Goal: Task Accomplishment & Management: Use online tool/utility

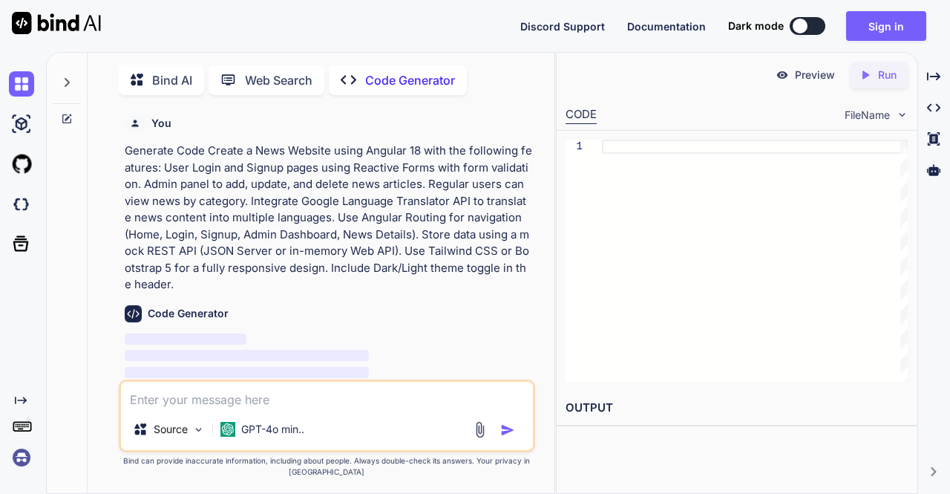
scroll to position [5, 0]
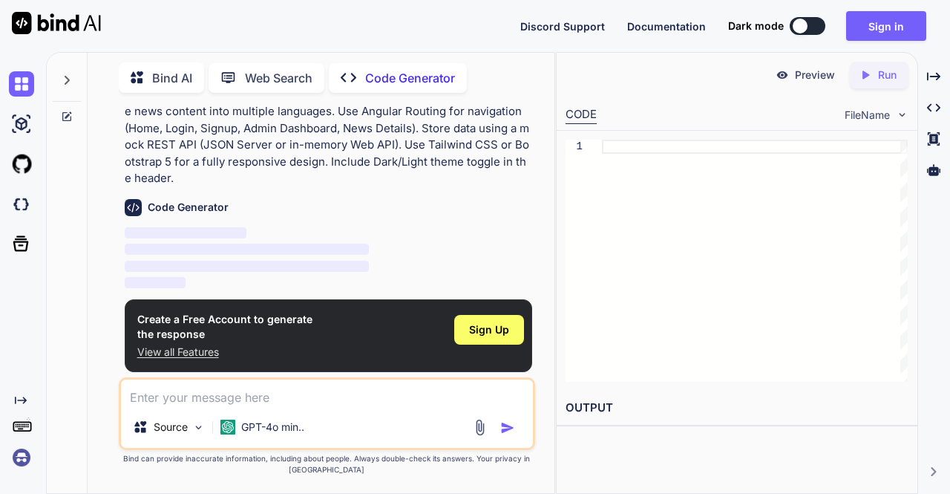
type textarea "x"
click at [490, 329] on span "Sign Up" at bounding box center [489, 329] width 40 height 15
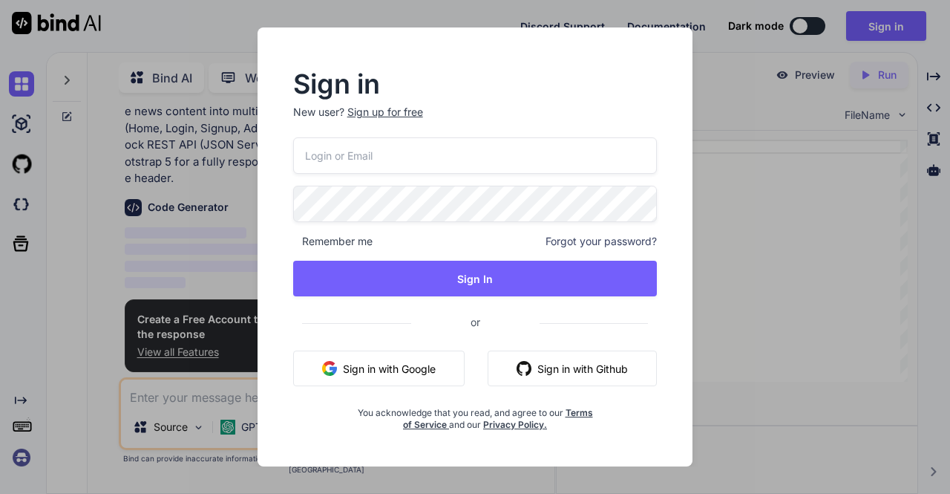
click at [404, 372] on button "Sign in with Google" at bounding box center [378, 368] width 171 height 36
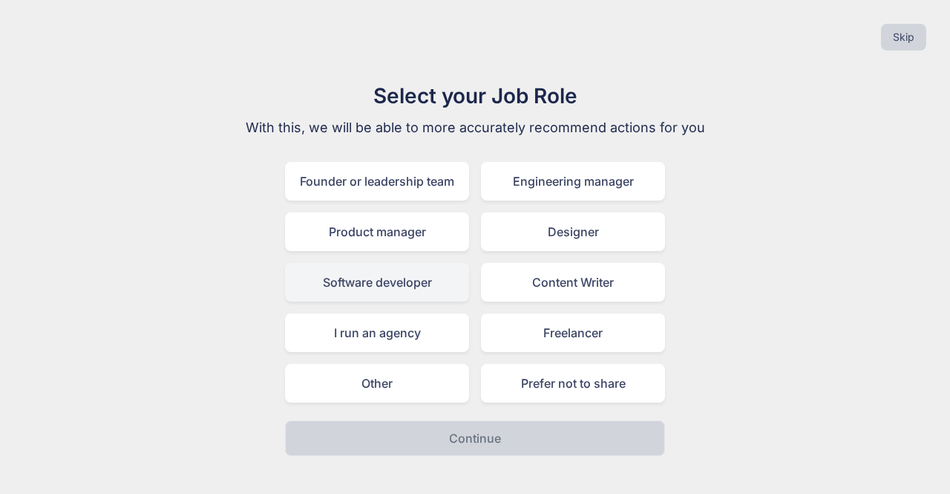
click at [389, 283] on div "Software developer" at bounding box center [377, 282] width 184 height 39
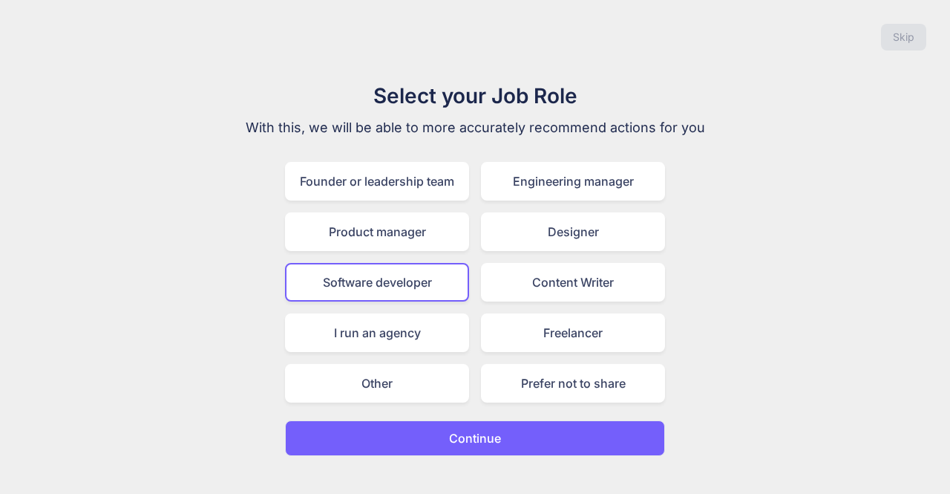
click at [477, 426] on button "Continue" at bounding box center [475, 438] width 380 height 36
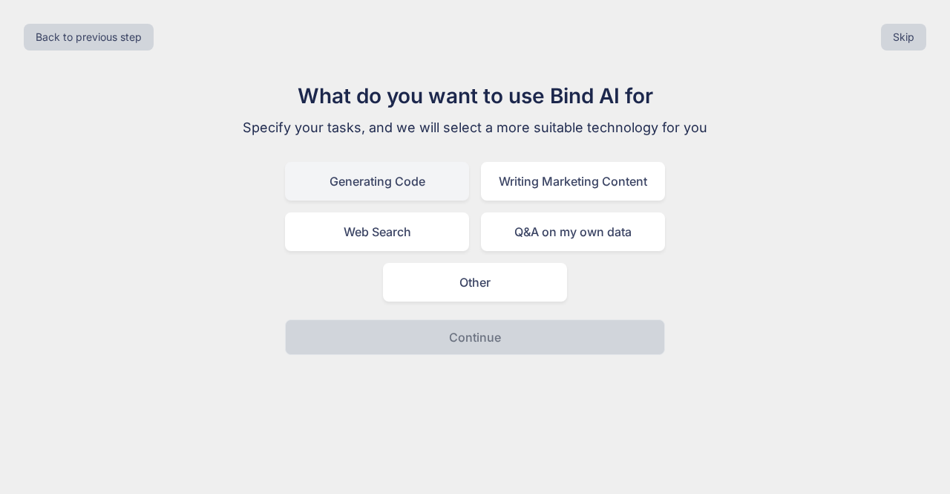
click at [426, 200] on div "Generating Code" at bounding box center [377, 181] width 184 height 39
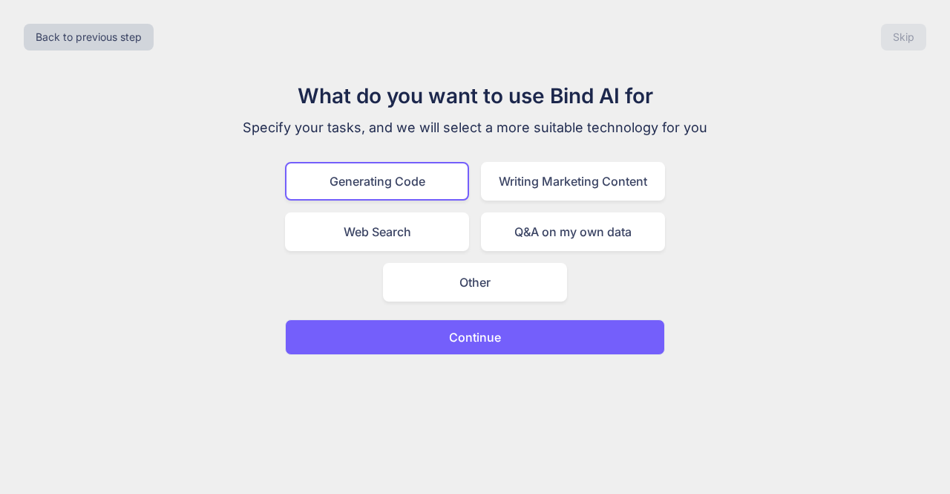
click at [468, 326] on button "Continue" at bounding box center [475, 337] width 380 height 36
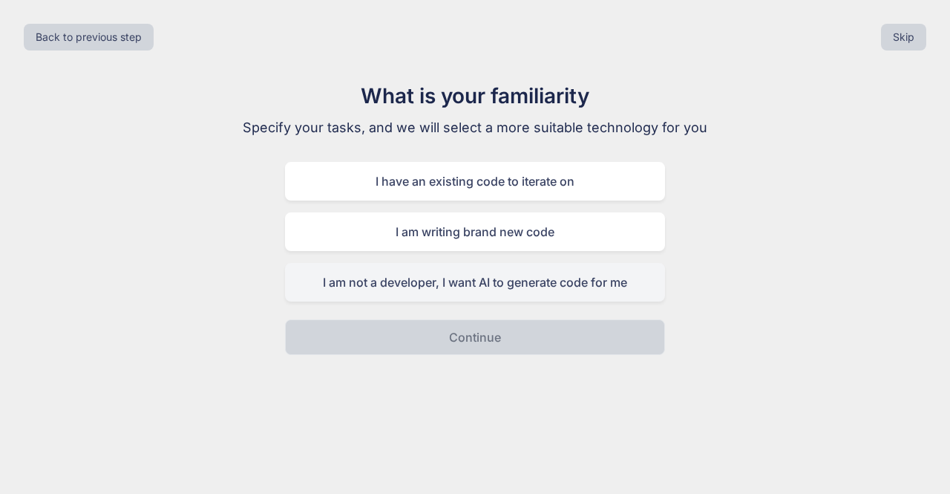
click at [506, 286] on div "I am not a developer, I want AI to generate code for me" at bounding box center [475, 282] width 380 height 39
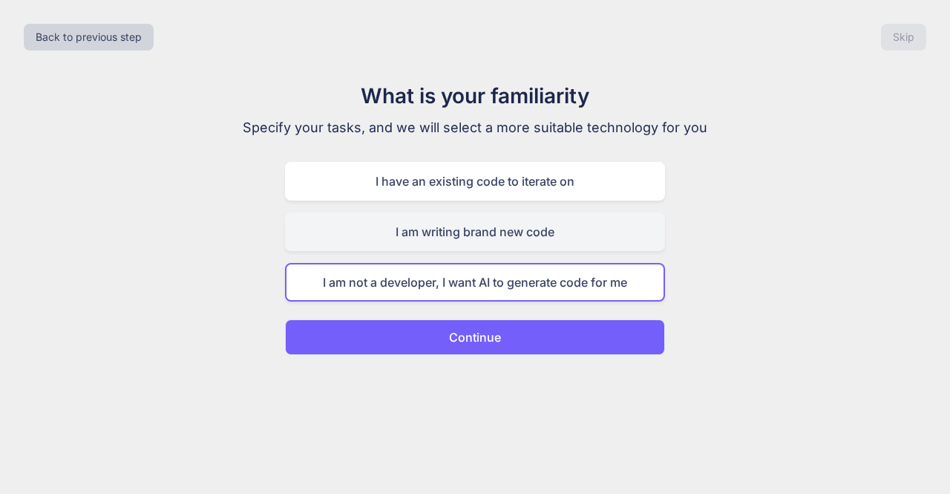
click at [502, 248] on div "I am writing brand new code" at bounding box center [475, 231] width 380 height 39
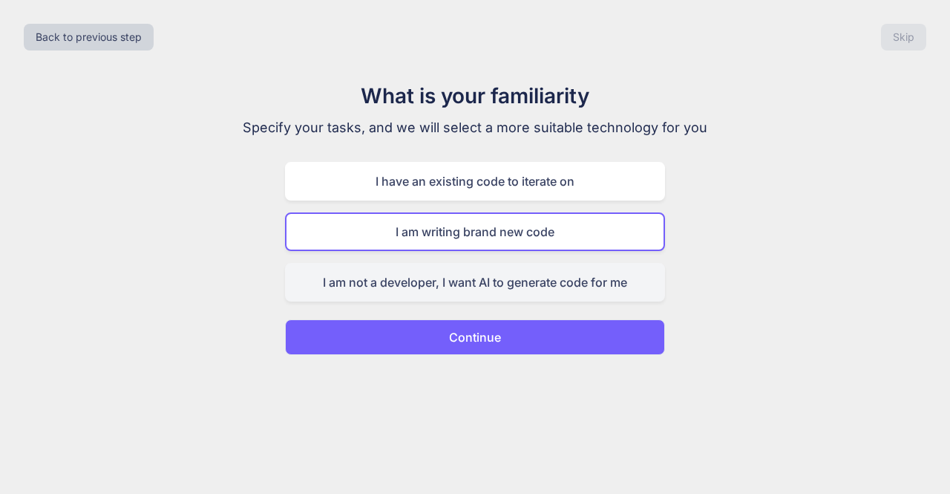
click at [472, 298] on div "I am not a developer, I want AI to generate code for me" at bounding box center [475, 282] width 380 height 39
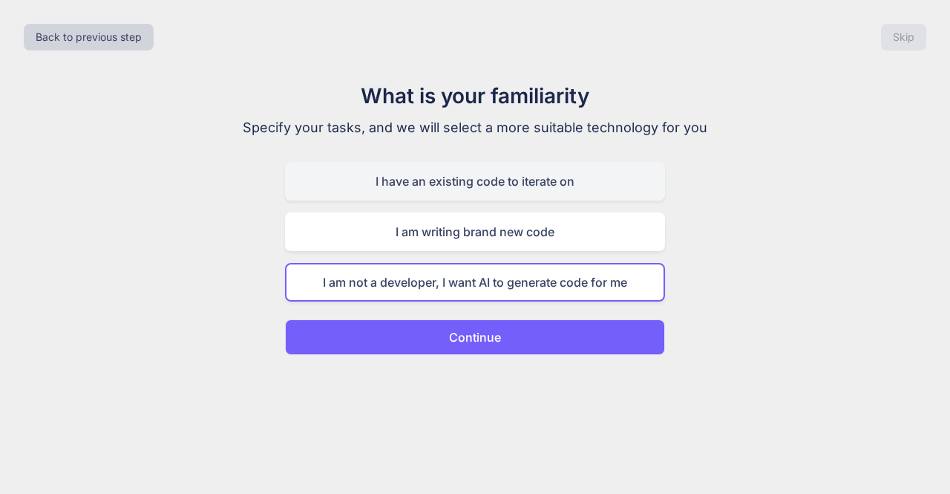
click at [497, 186] on div "I have an existing code to iterate on" at bounding box center [475, 181] width 380 height 39
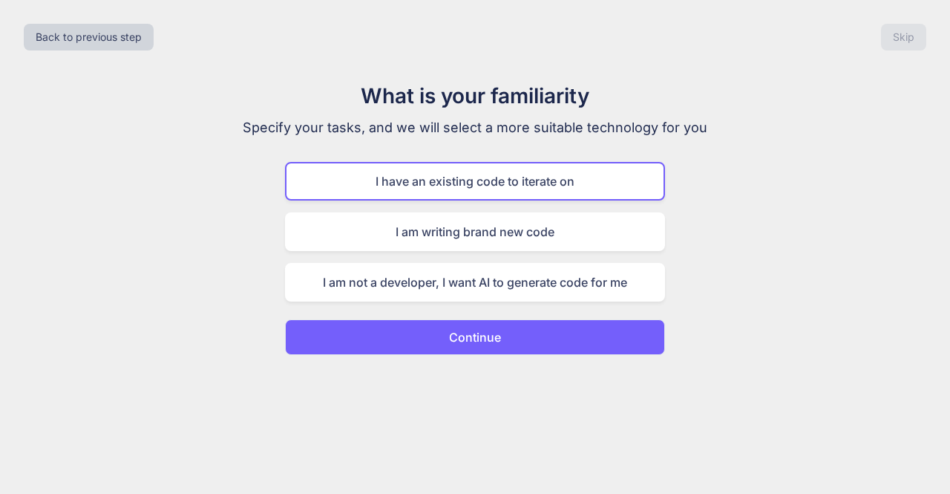
click at [468, 347] on button "Continue" at bounding box center [475, 337] width 380 height 36
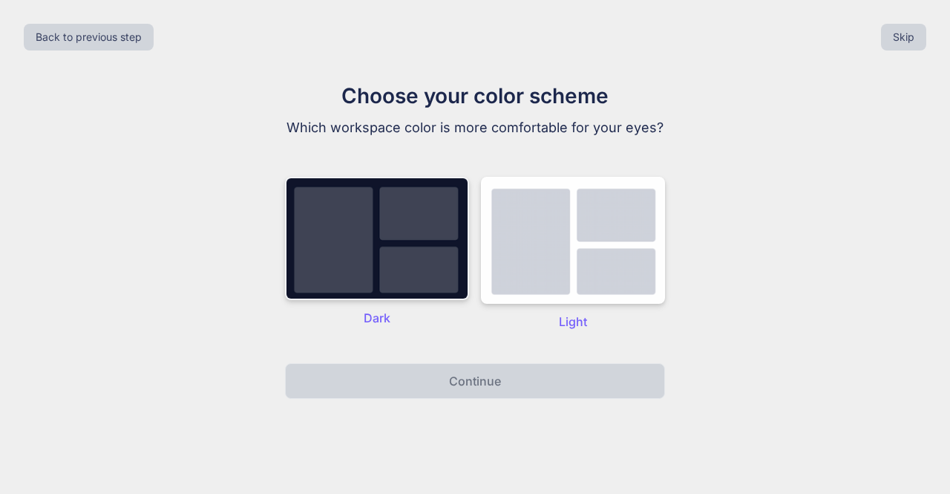
click at [396, 237] on img at bounding box center [377, 238] width 184 height 123
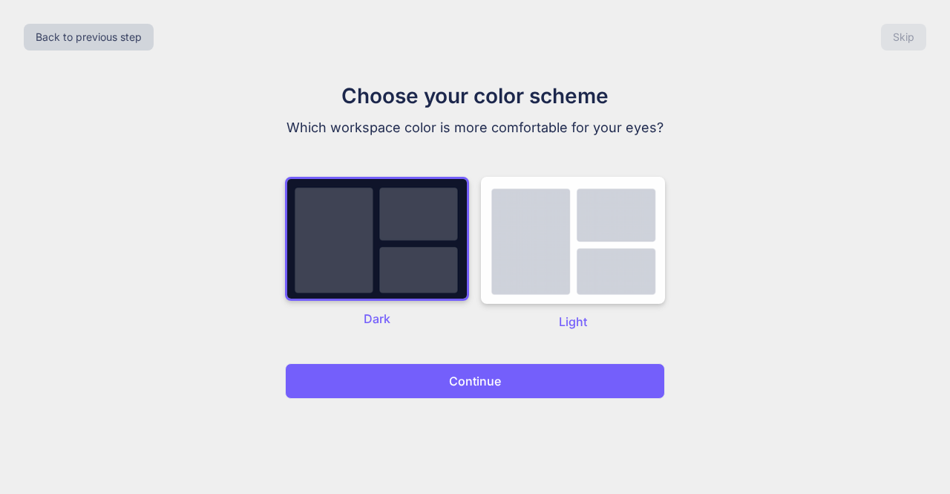
click at [453, 379] on p "Continue" at bounding box center [475, 381] width 52 height 18
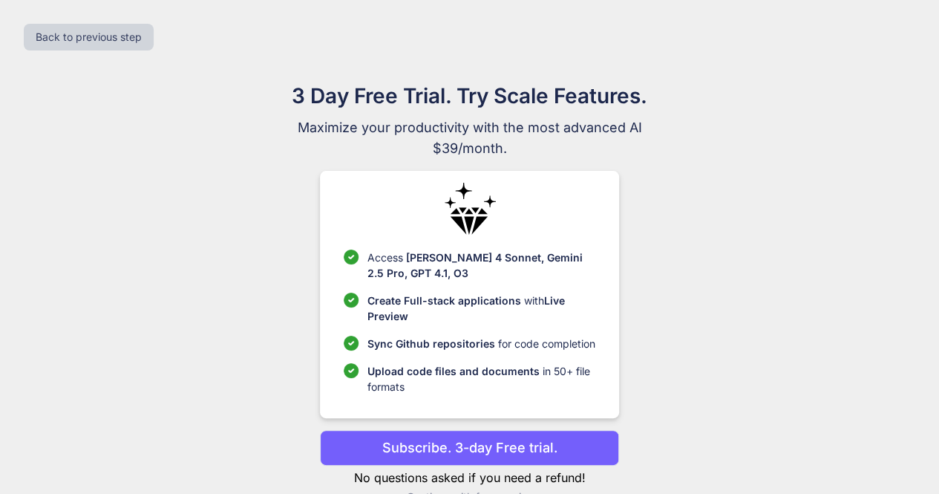
scroll to position [33, 0]
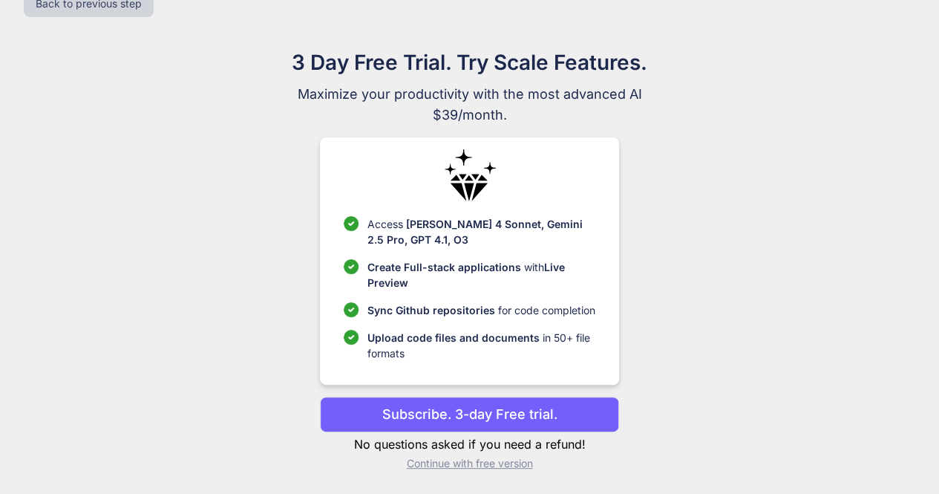
click at [474, 459] on p "Continue with free version" at bounding box center [469, 463] width 299 height 15
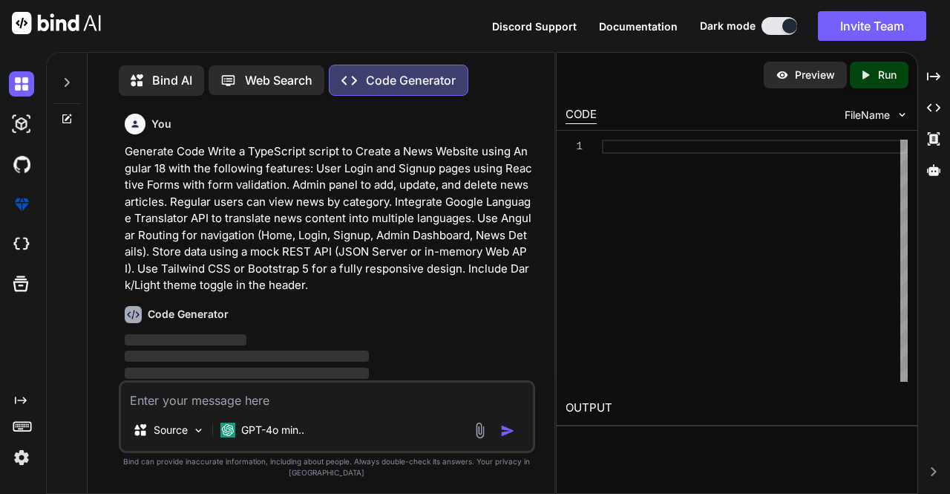
scroll to position [5, 0]
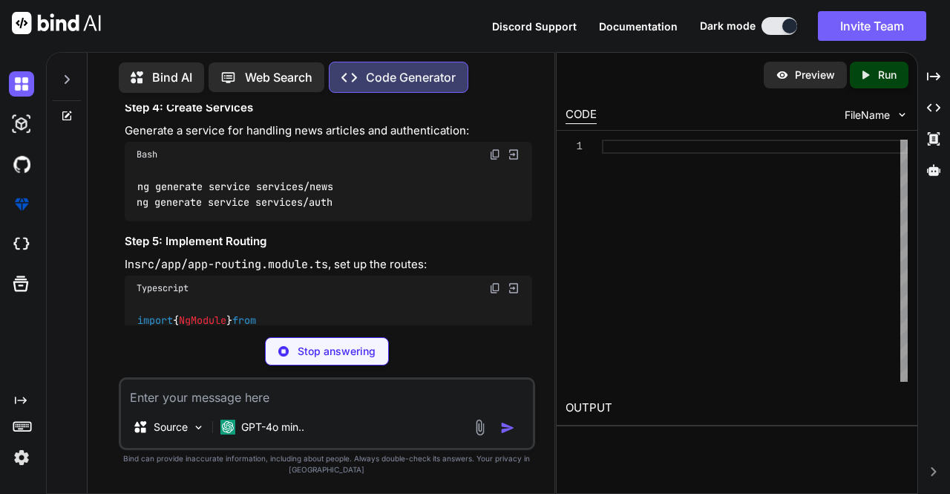
scroll to position [904, 0]
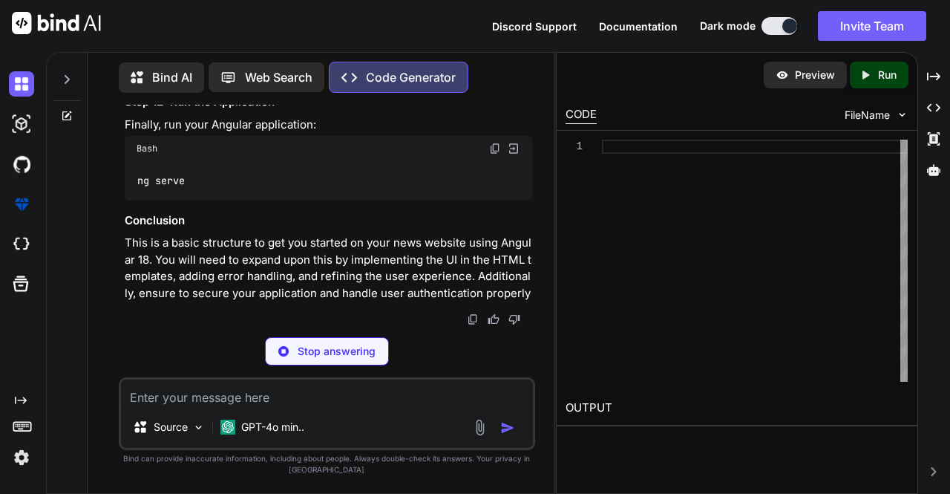
type textarea "x"
type textarea "ng new news-website --routing cd news-website npm install @angular/forms @angul…"
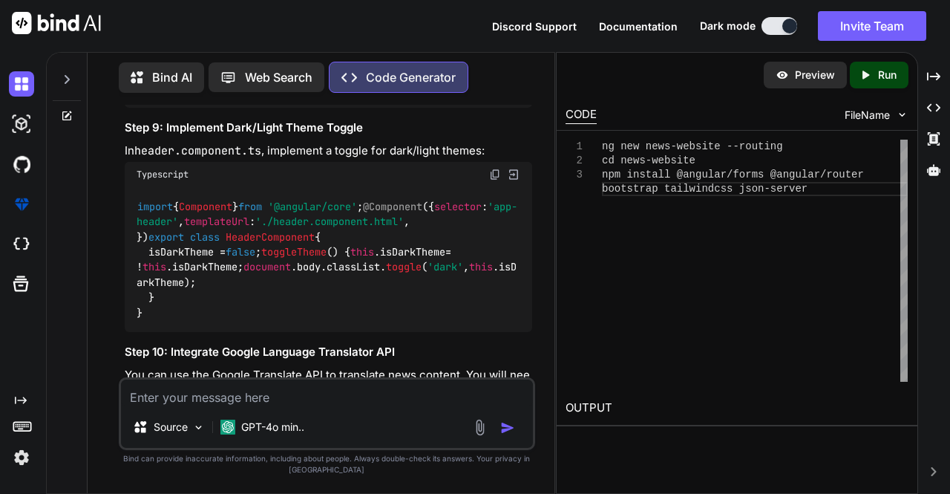
scroll to position [2420, 0]
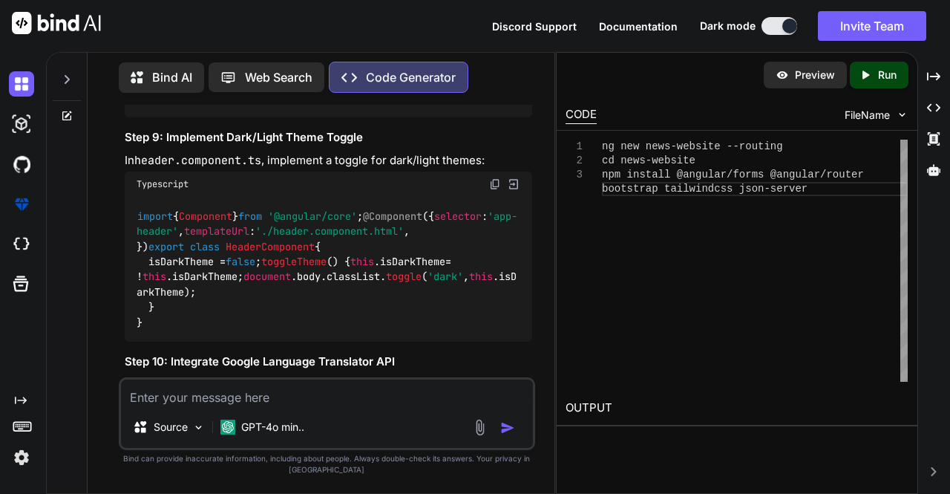
click at [882, 80] on p "Run" at bounding box center [887, 75] width 19 height 15
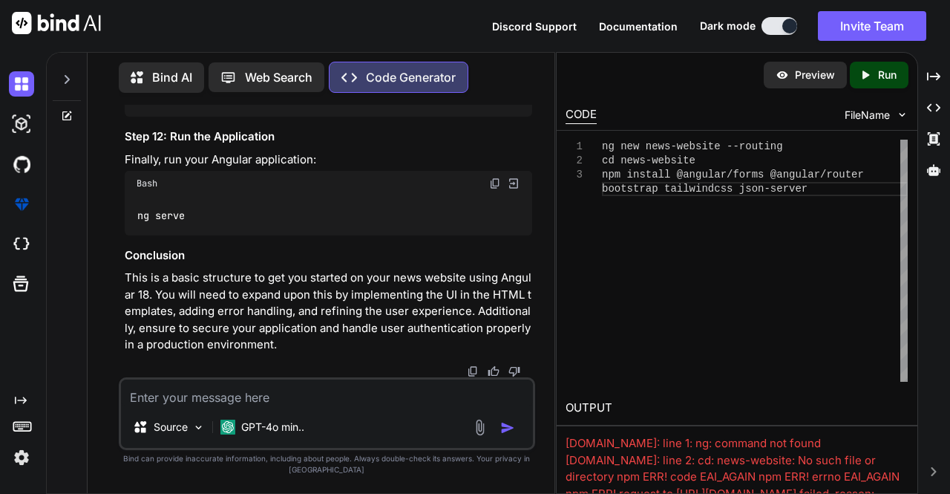
scroll to position [3849, 0]
click at [407, 69] on p "Code Generator" at bounding box center [411, 77] width 90 height 18
click at [796, 75] on p "Preview" at bounding box center [815, 75] width 40 height 15
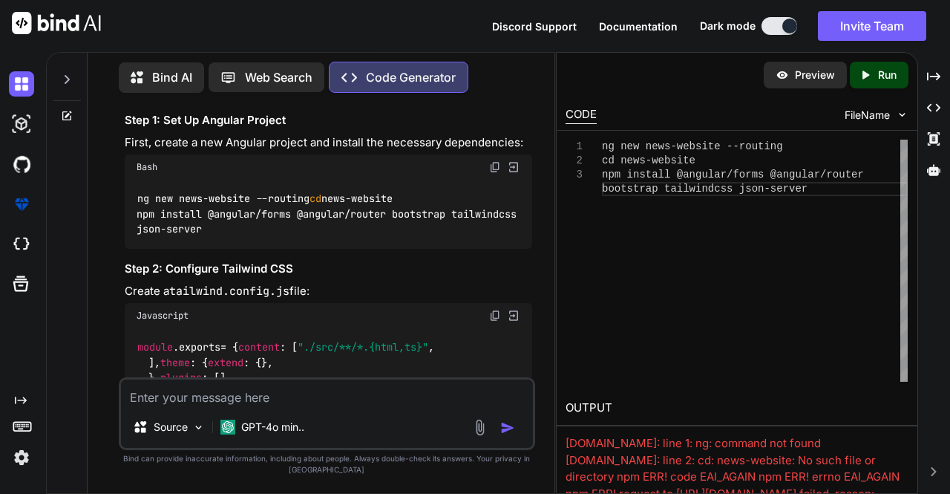
scroll to position [296, 0]
drag, startPoint x: 284, startPoint y: 243, endPoint x: 134, endPoint y: 223, distance: 152.0
click at [134, 223] on div "ng new news-website --routing cd news-website npm install @angular/forms @angul…" at bounding box center [329, 213] width 408 height 69
click at [870, 76] on icon "Created with Pixso." at bounding box center [865, 74] width 13 height 13
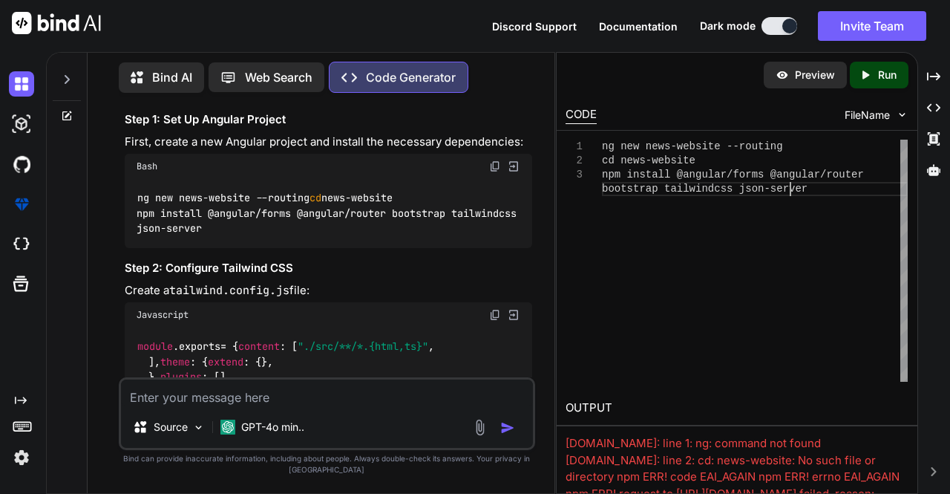
click at [807, 272] on div "ng new news-website --routing cd news-website npm install @angular/forms @angul…" at bounding box center [755, 261] width 306 height 242
click at [805, 229] on div "ng new news-website --routing cd news-website npm install @angular/forms @angul…" at bounding box center [755, 261] width 306 height 242
click at [873, 79] on icon "Created with Pixso." at bounding box center [868, 74] width 19 height 13
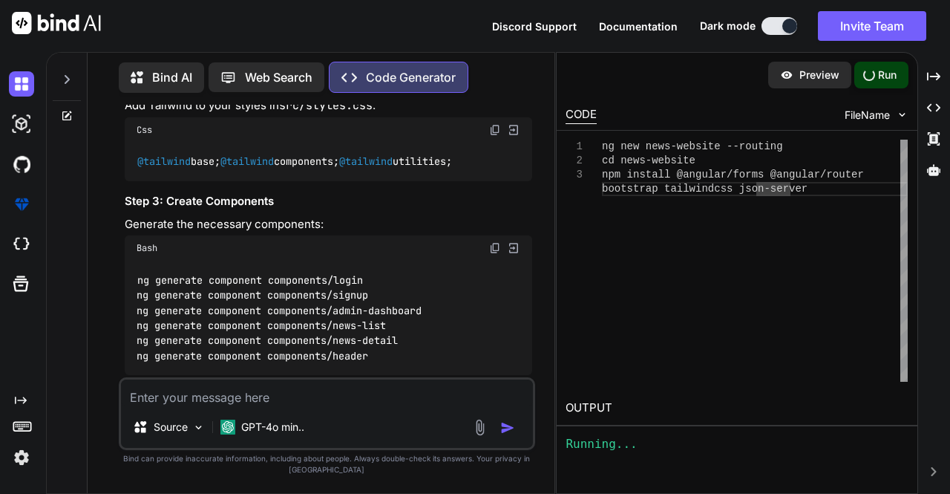
type textarea "x"
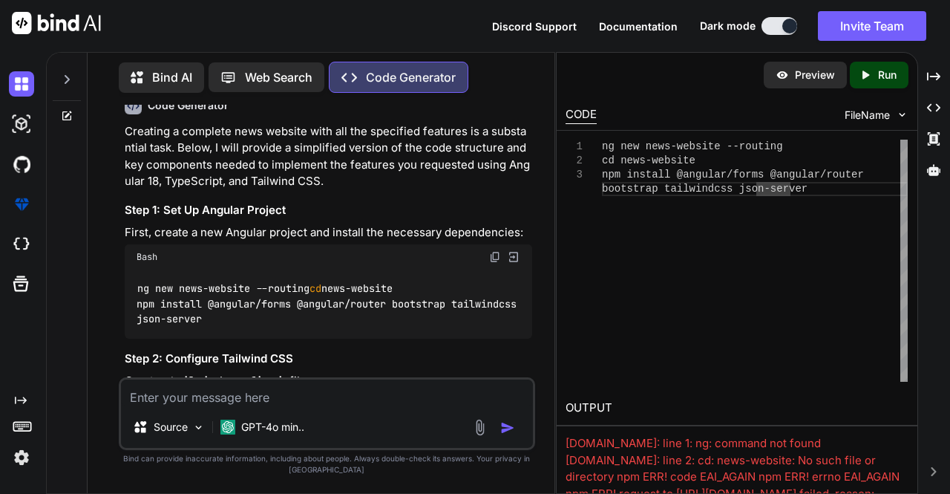
scroll to position [206, 0]
